Goal: Information Seeking & Learning: Learn about a topic

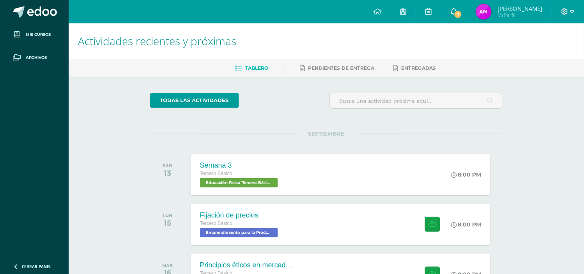
click at [460, 14] on span "1" at bounding box center [458, 14] width 9 height 9
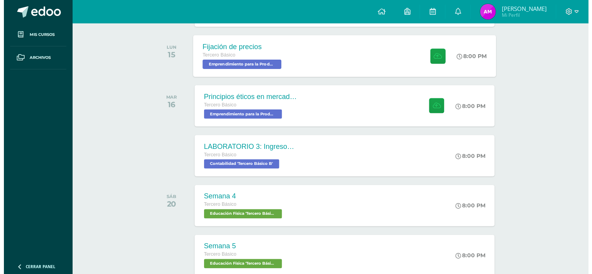
scroll to position [169, 0]
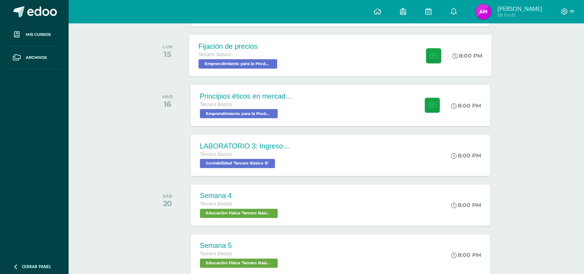
click at [256, 59] on div "Tercero Básico" at bounding box center [239, 55] width 81 height 9
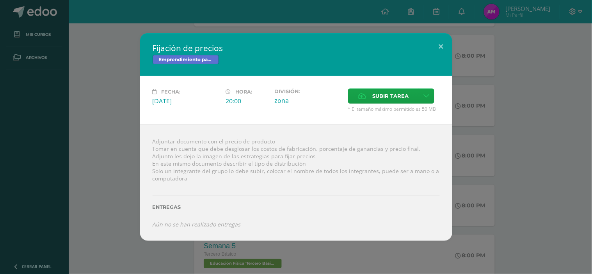
click at [453, 146] on div "Fijación de precios Emprendimiento para la Productividad Fecha: Lunes 15 de Sep…" at bounding box center [296, 137] width 586 height 208
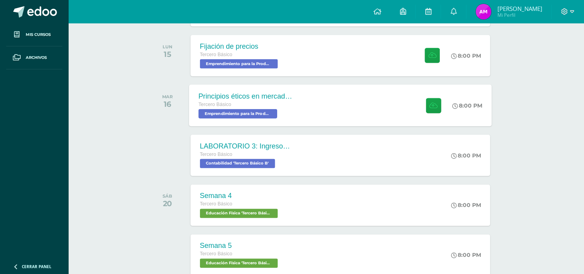
click at [277, 126] on div "Principios éticos en mercadotecnia y publicidad Tercero Básico Emprendimiento p…" at bounding box center [246, 106] width 114 height 42
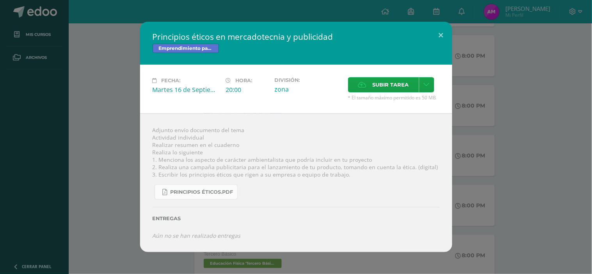
click at [198, 192] on link "Principios éticos.pdf" at bounding box center [195, 192] width 83 height 15
click at [83, 69] on div "Principios éticos en mercadotecnia y publicidad Emprendimiento para la Producti…" at bounding box center [296, 137] width 586 height 230
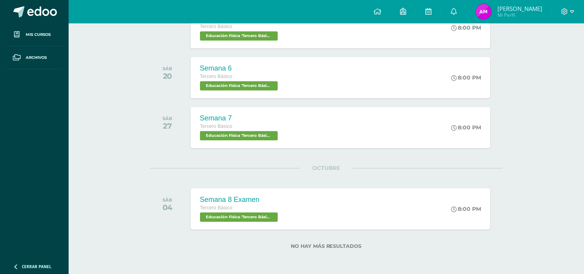
scroll to position [428, 0]
